Goal: Check status

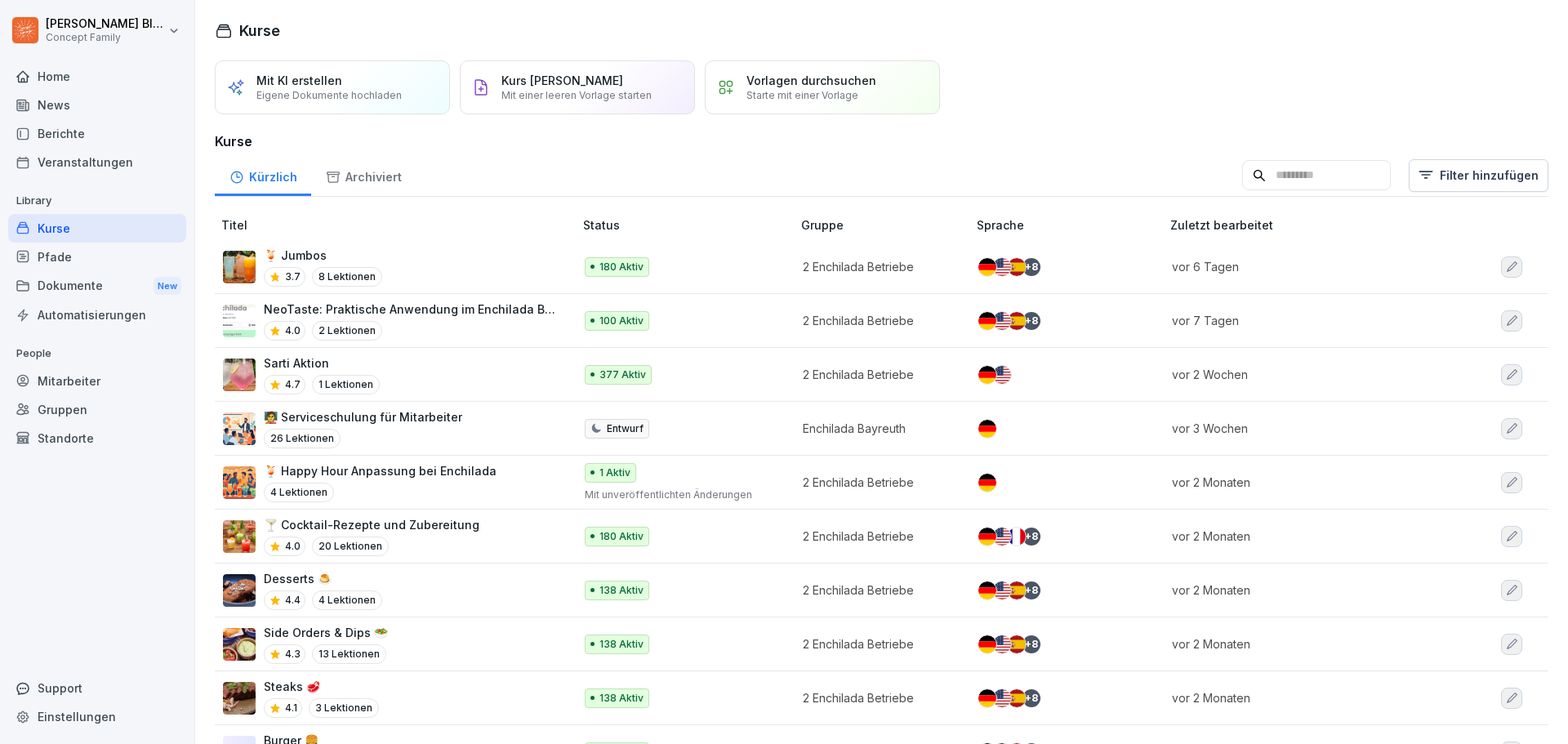
click at [460, 368] on div "Sarti Aktion 4.7 1 Lektionen" at bounding box center [390, 374] width 334 height 40
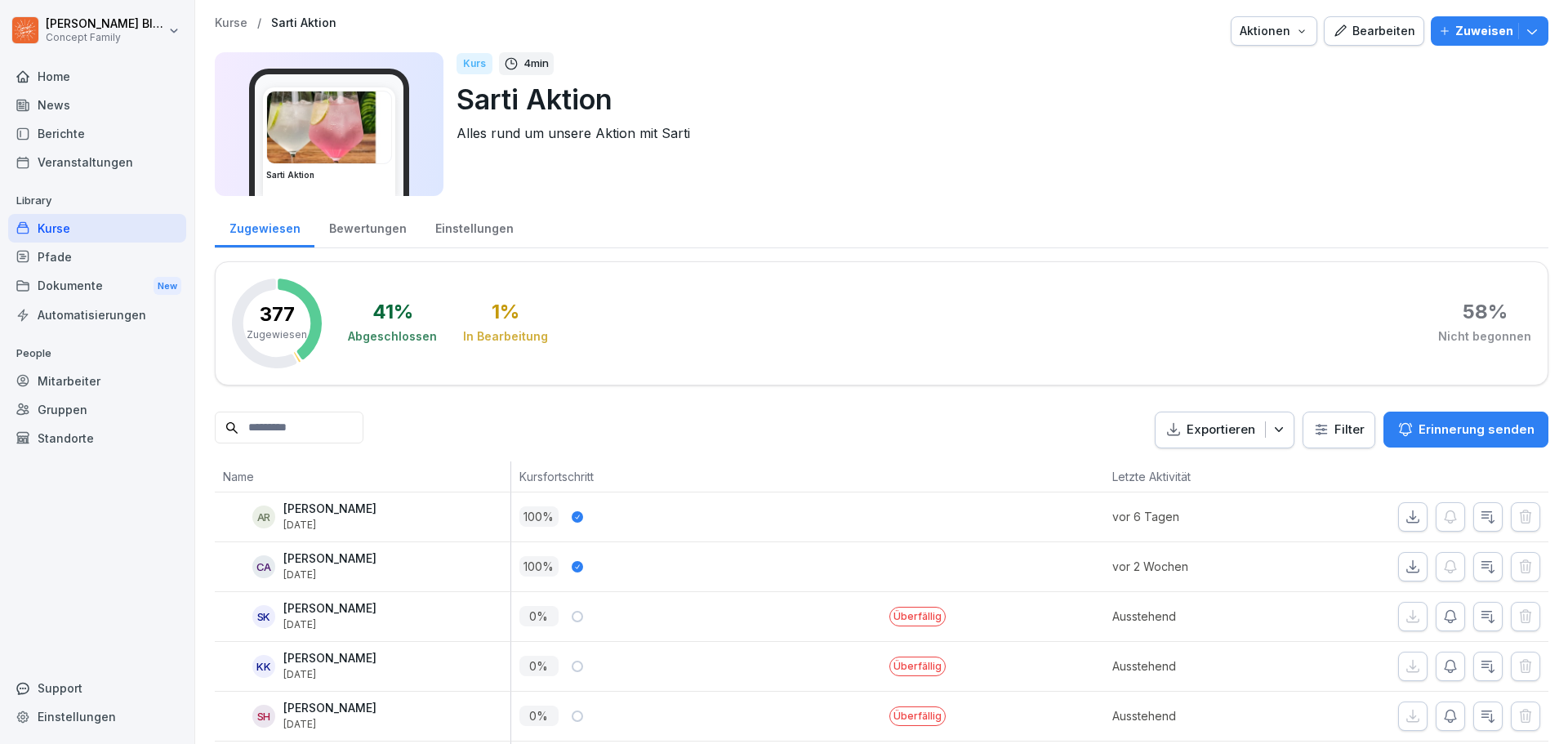
click at [1317, 438] on html "[PERSON_NAME] Concept Family Home News Berichte Veranstaltungen Library Kurse P…" at bounding box center [784, 372] width 1568 height 744
click at [85, 135] on div "Berichte" at bounding box center [96, 133] width 178 height 29
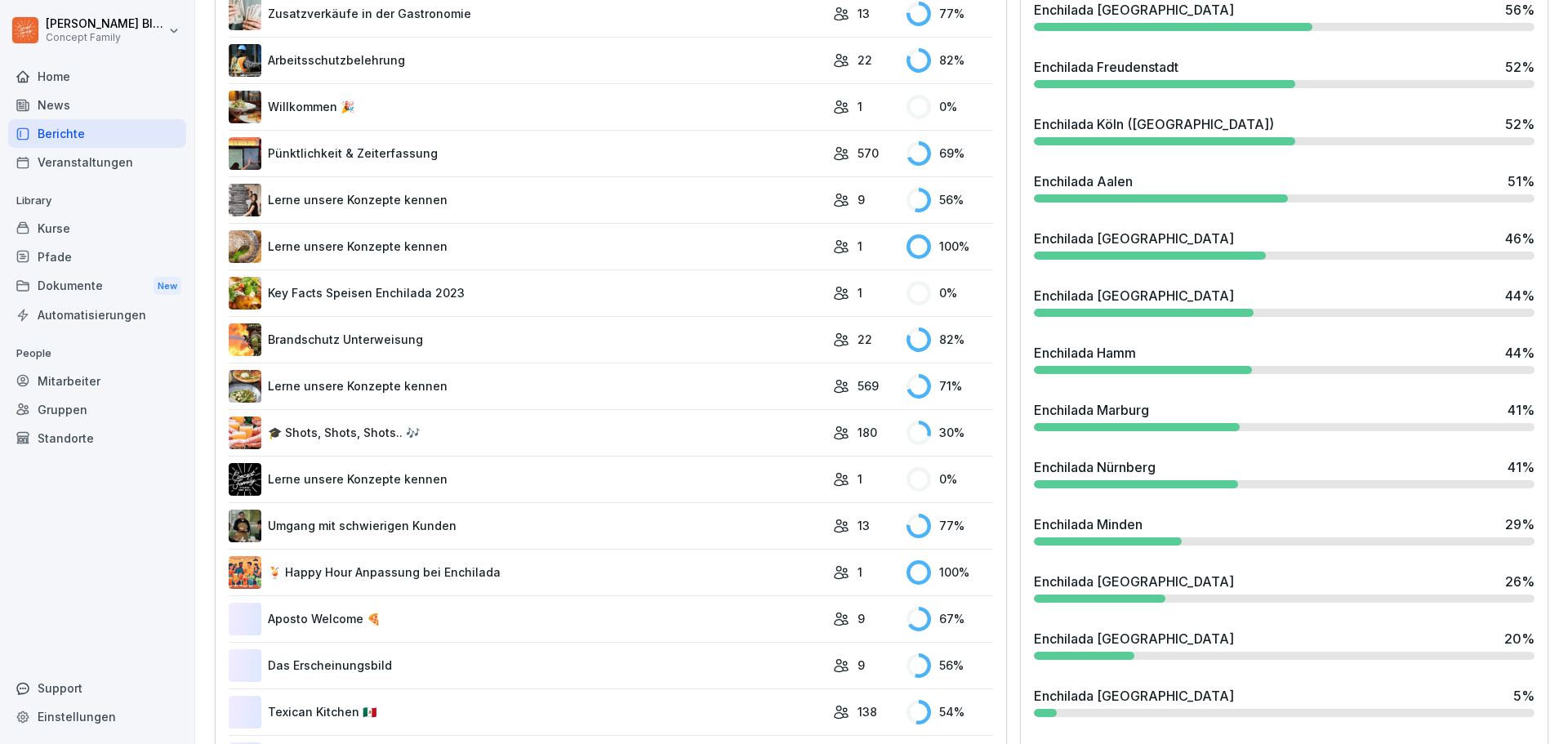
scroll to position [1061, 0]
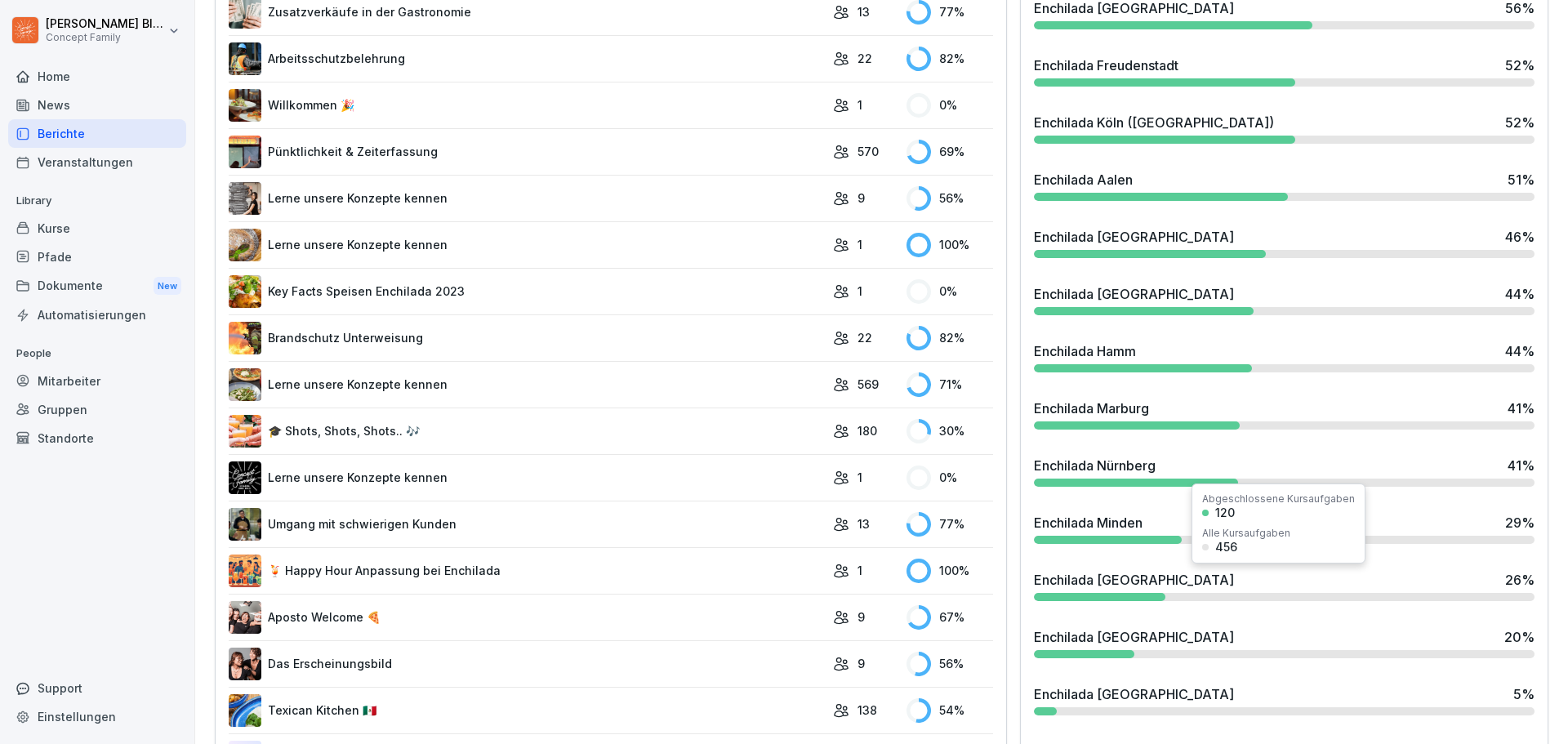
click at [1136, 573] on div "Enchilada [GEOGRAPHIC_DATA]" at bounding box center [1133, 580] width 200 height 20
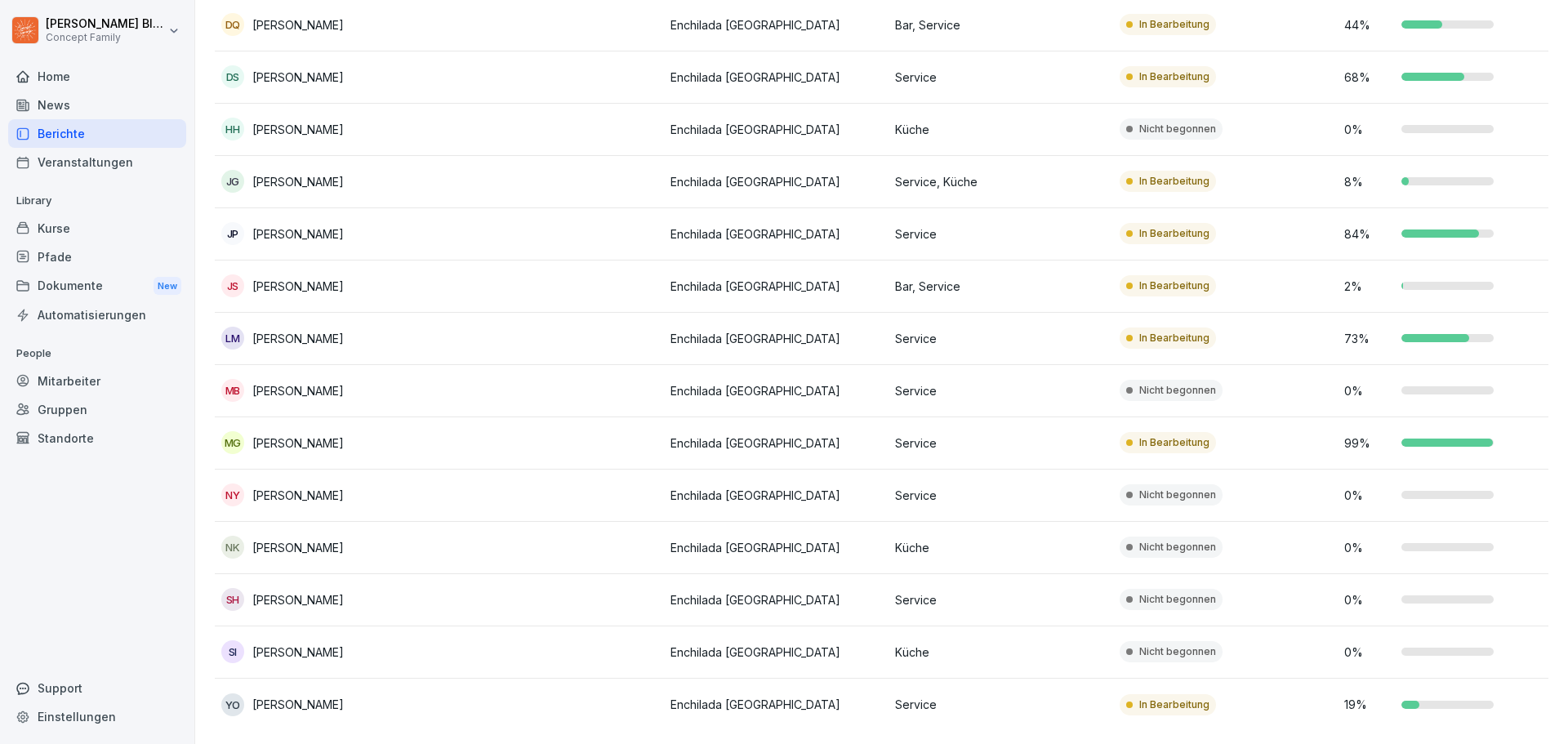
scroll to position [364, 0]
drag, startPoint x: 819, startPoint y: 718, endPoint x: 894, endPoint y: 712, distance: 75.2
click at [894, 712] on div "Übersicht Kurse Mitarbeiter Standorte: Enchilada [GEOGRAPHIC_DATA] Rollen Grupp…" at bounding box center [880, 225] width 1372 height 1034
click at [462, 632] on td at bounding box center [551, 652] width 225 height 53
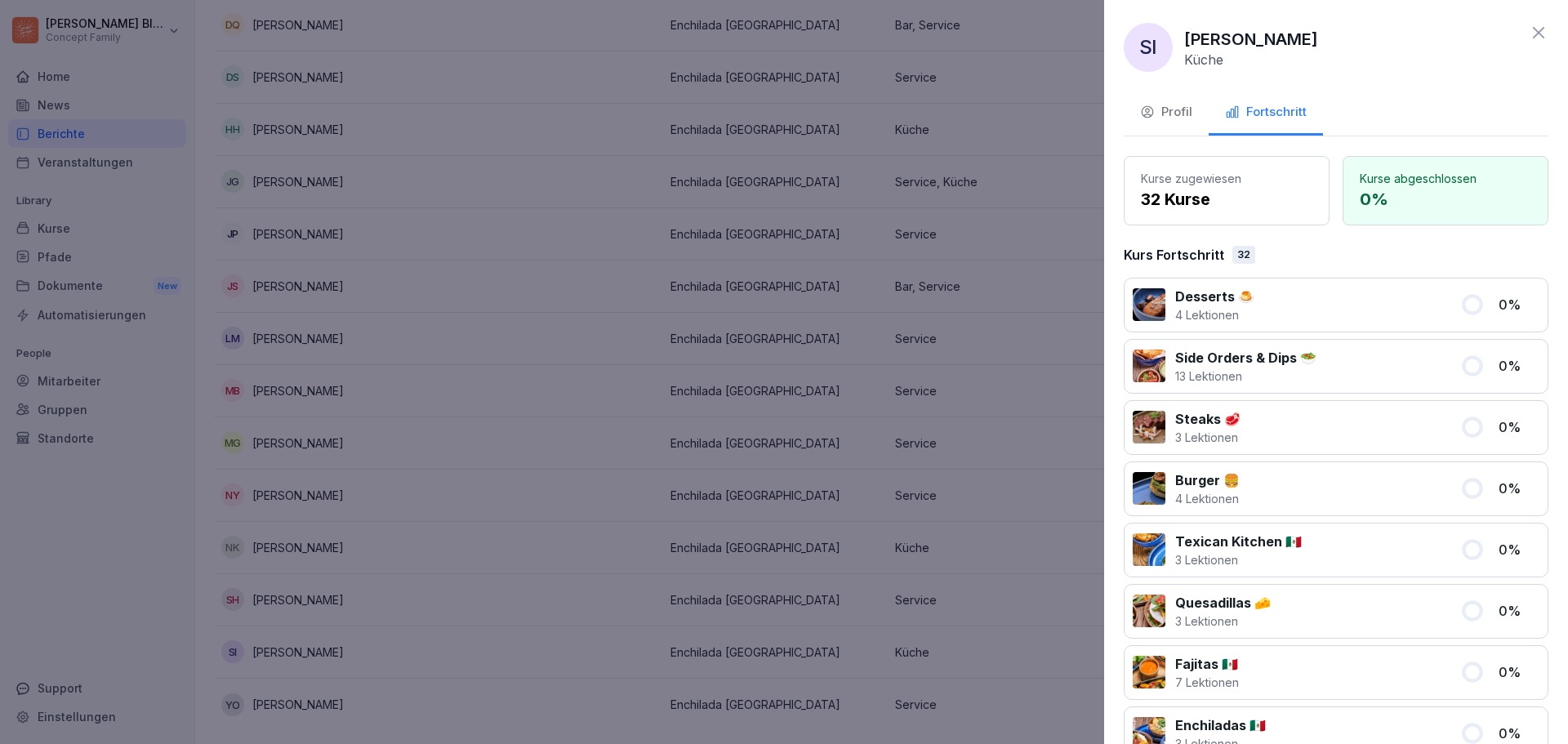
click at [1531, 34] on icon at bounding box center [1538, 33] width 20 height 20
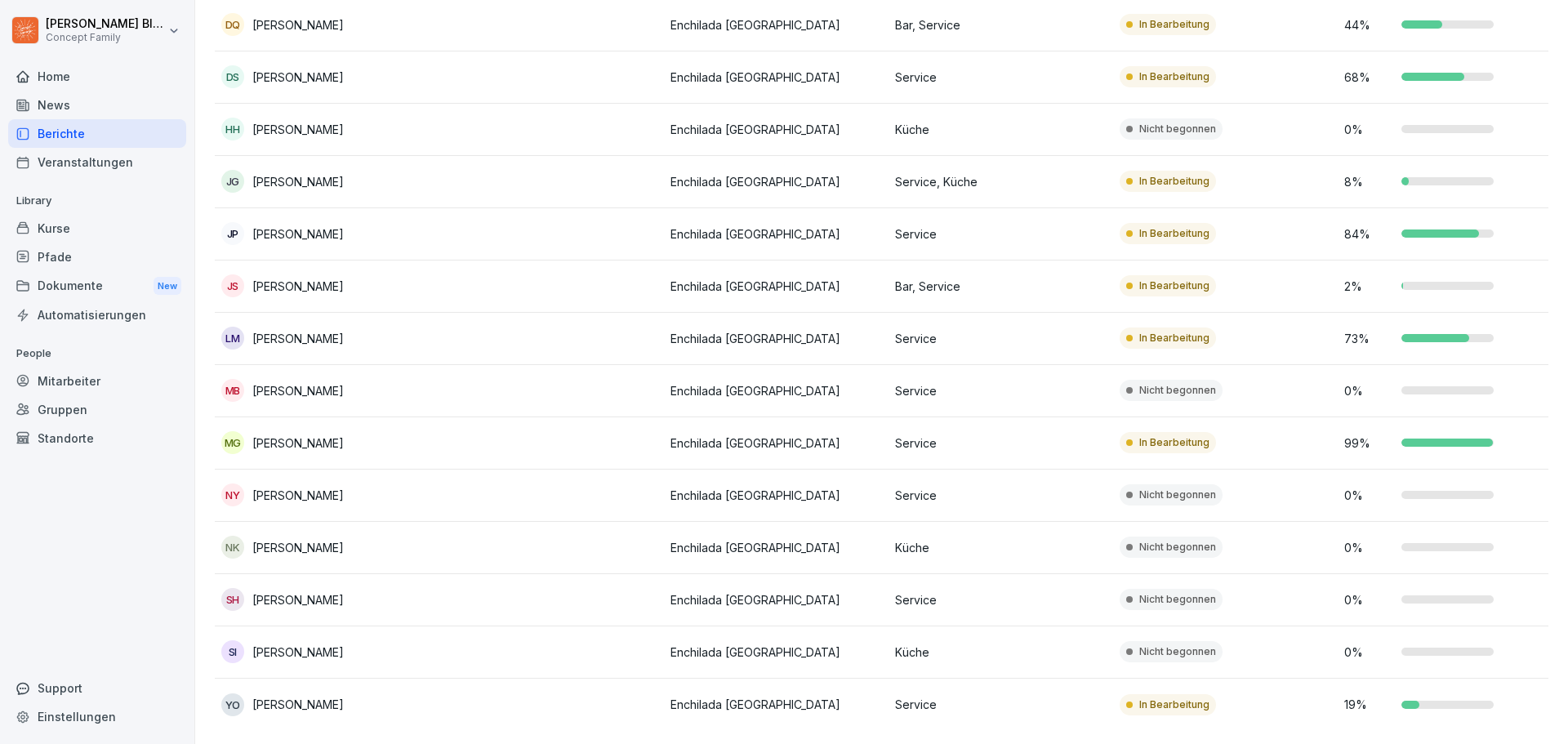
click at [465, 543] on td at bounding box center [551, 547] width 225 height 53
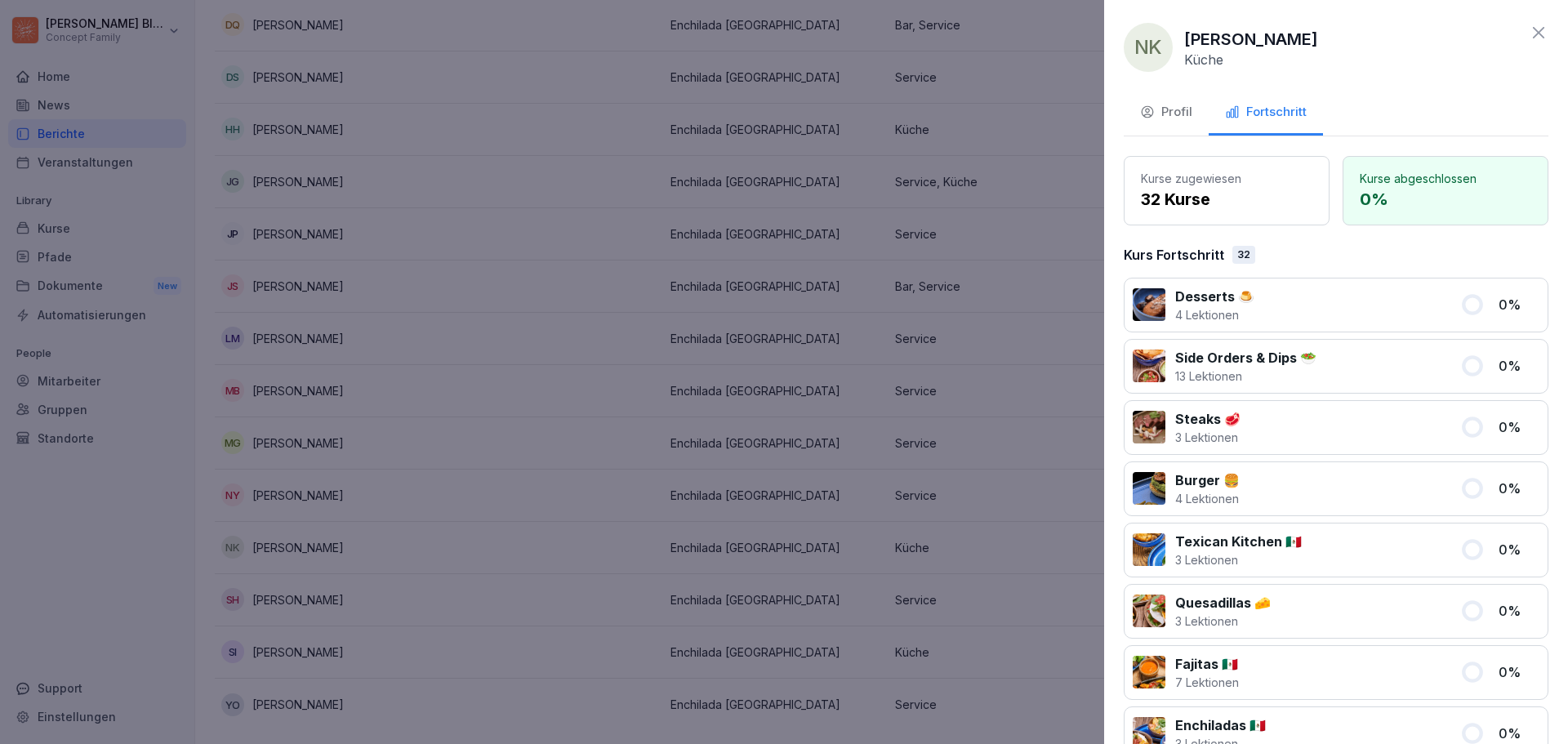
click at [1528, 39] on icon at bounding box center [1538, 33] width 20 height 20
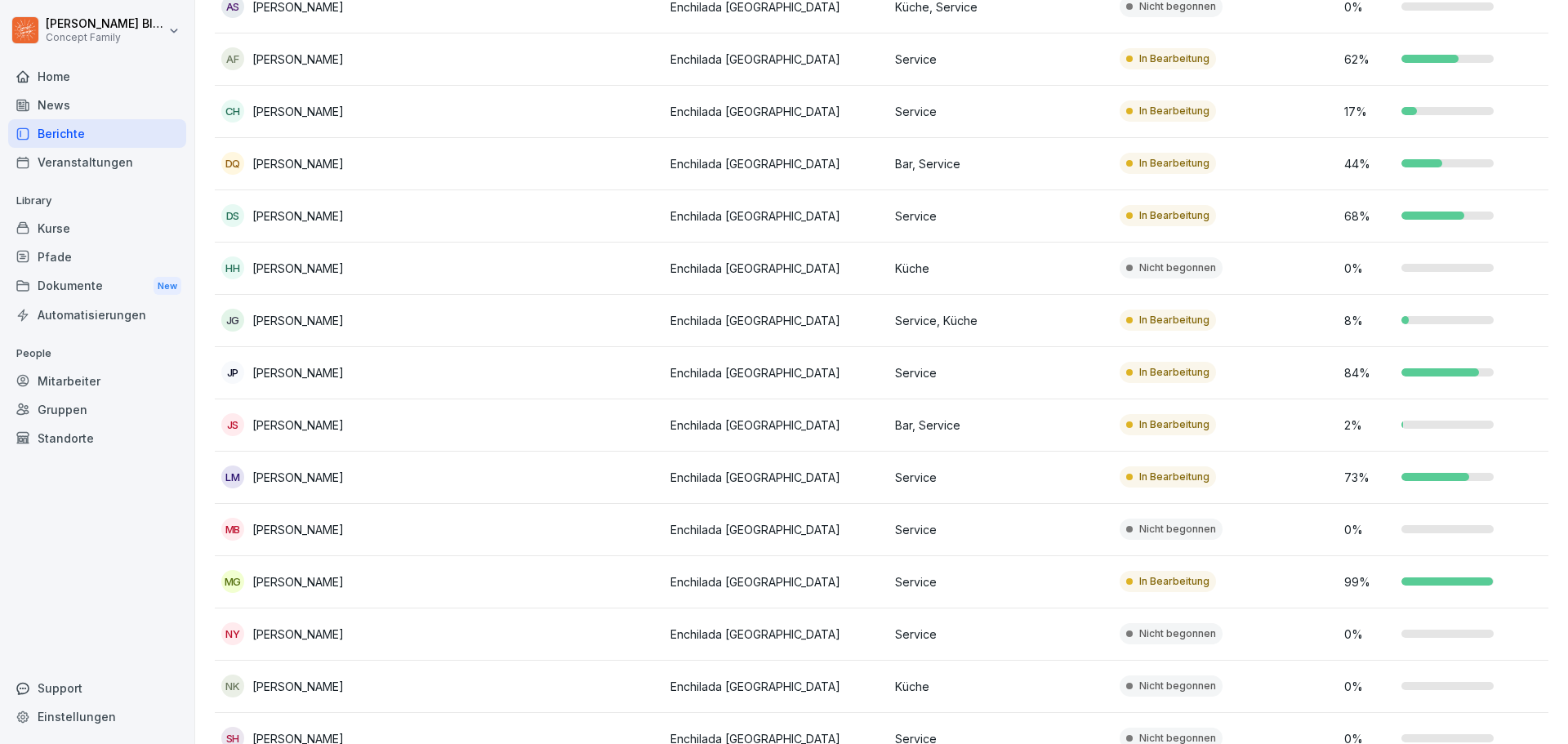
scroll to position [37, 0]
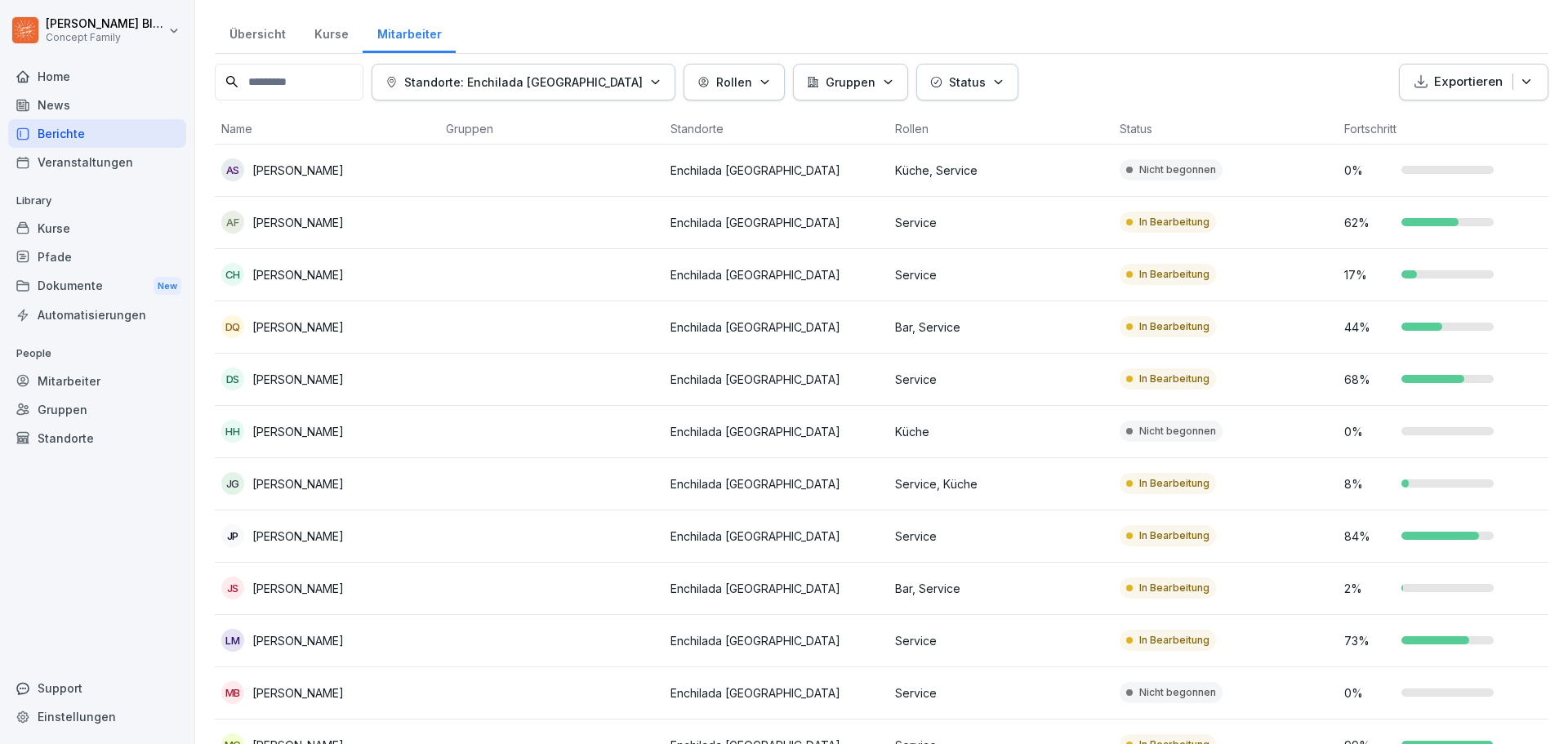
click at [534, 217] on td at bounding box center [551, 223] width 225 height 53
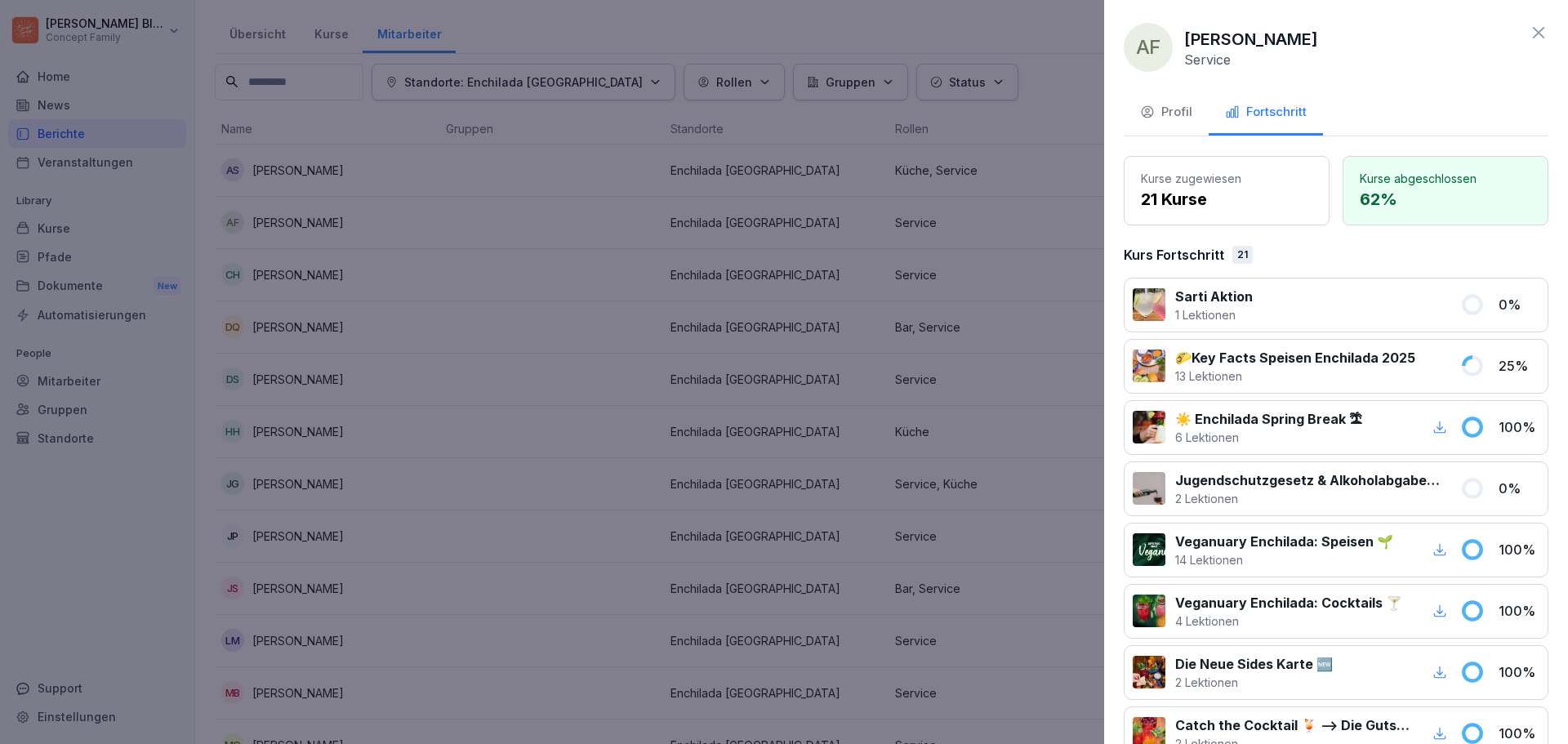
click at [1521, 50] on div "AF [PERSON_NAME] Service" at bounding box center [1335, 47] width 424 height 49
click at [1528, 36] on icon at bounding box center [1538, 33] width 20 height 20
